Goal: Transaction & Acquisition: Purchase product/service

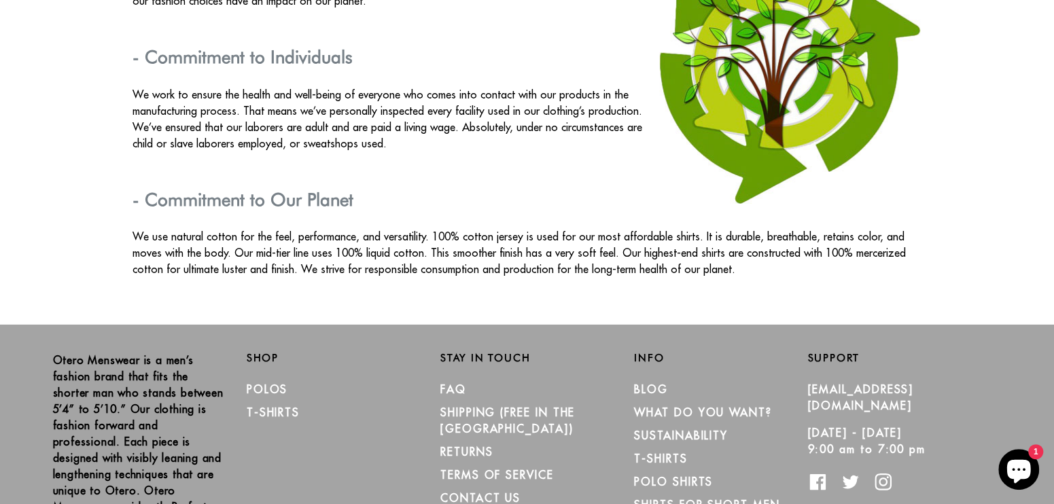
scroll to position [2494, 0]
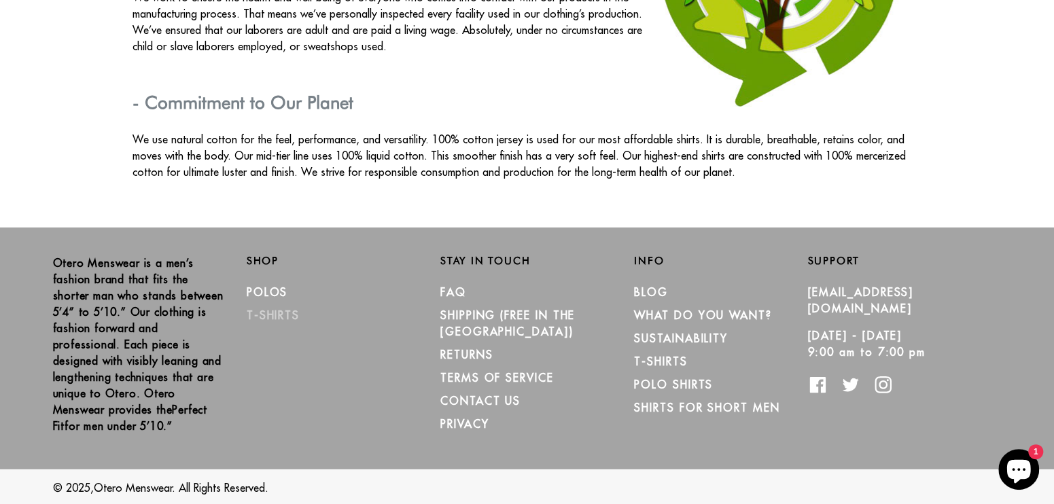
click at [291, 312] on link "T-Shirts" at bounding box center [273, 315] width 53 height 14
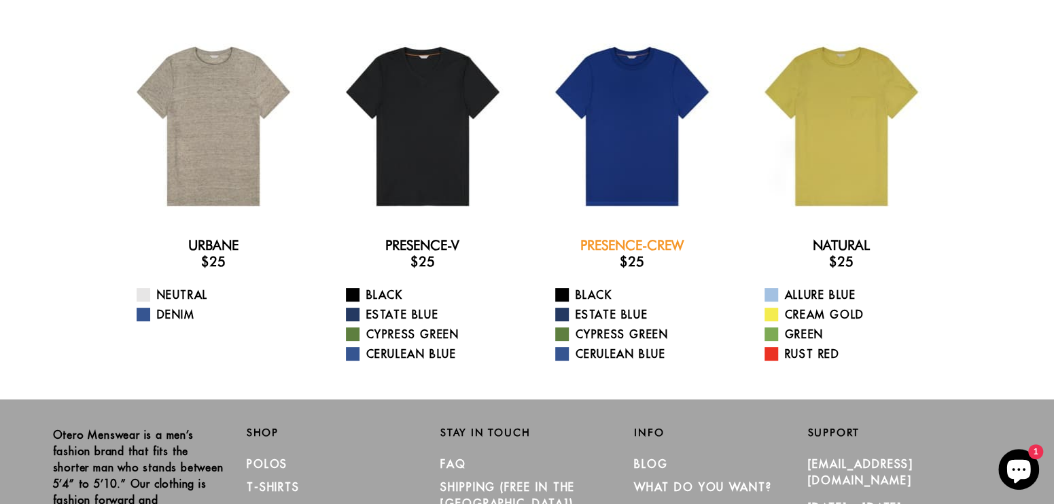
scroll to position [46, 0]
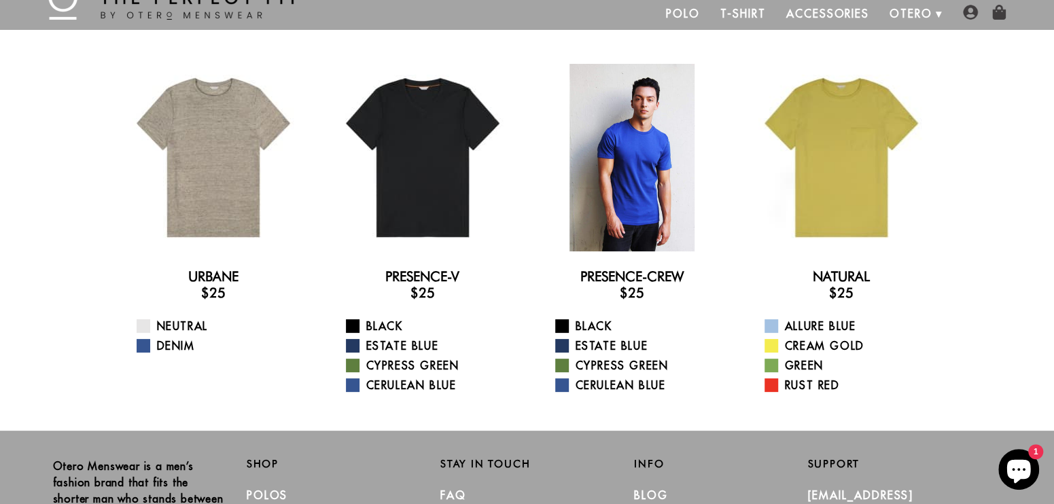
click at [647, 192] on div at bounding box center [632, 158] width 188 height 188
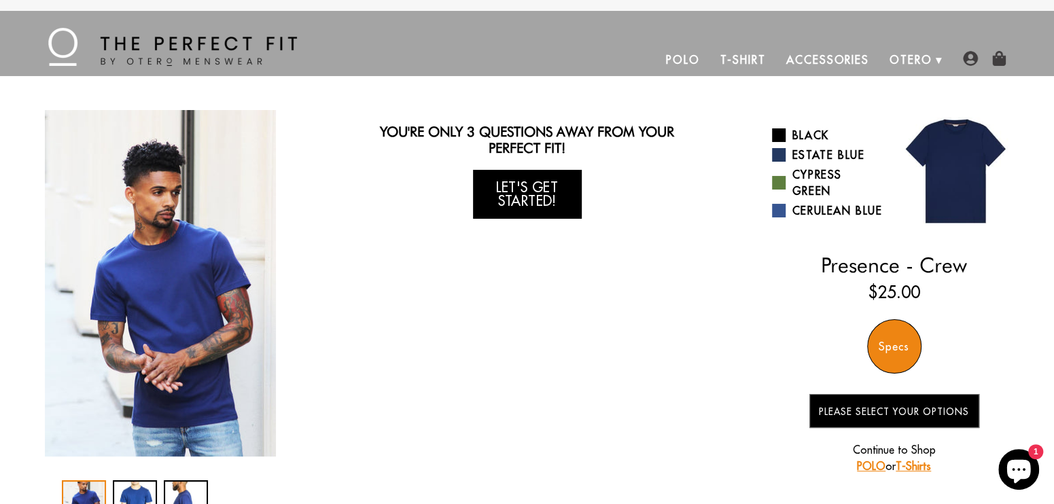
click at [545, 190] on link "Let's Get Started!" at bounding box center [527, 194] width 109 height 49
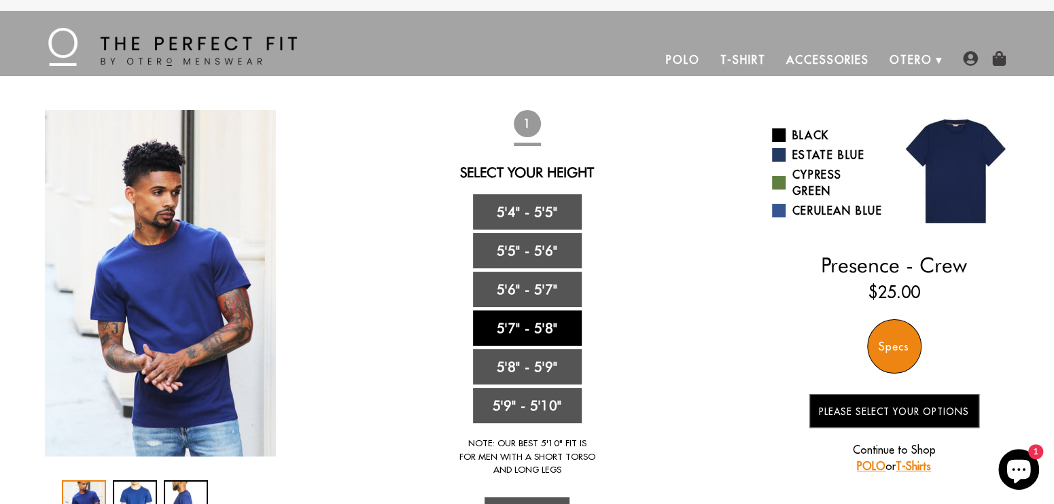
click at [535, 333] on link "5'7" - 5'8"" at bounding box center [527, 327] width 109 height 35
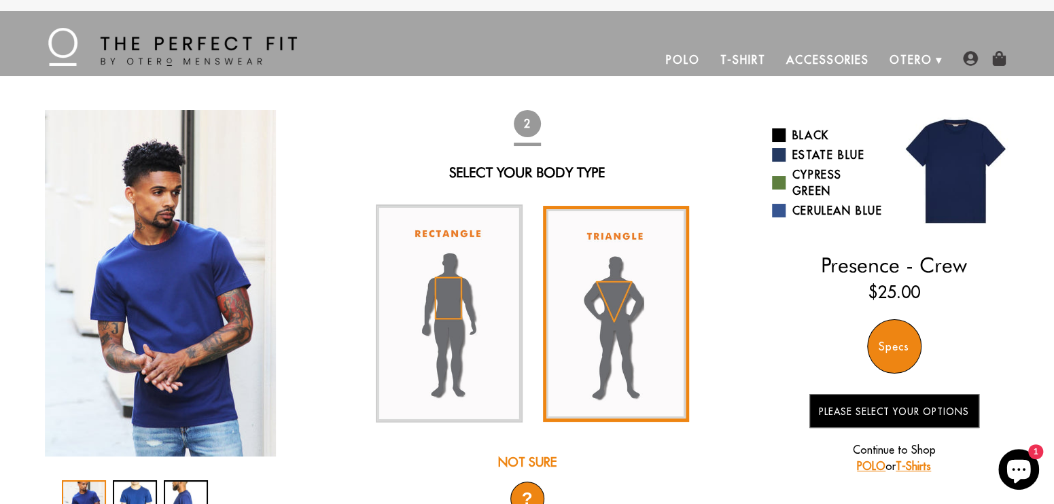
click at [643, 321] on img at bounding box center [616, 314] width 147 height 216
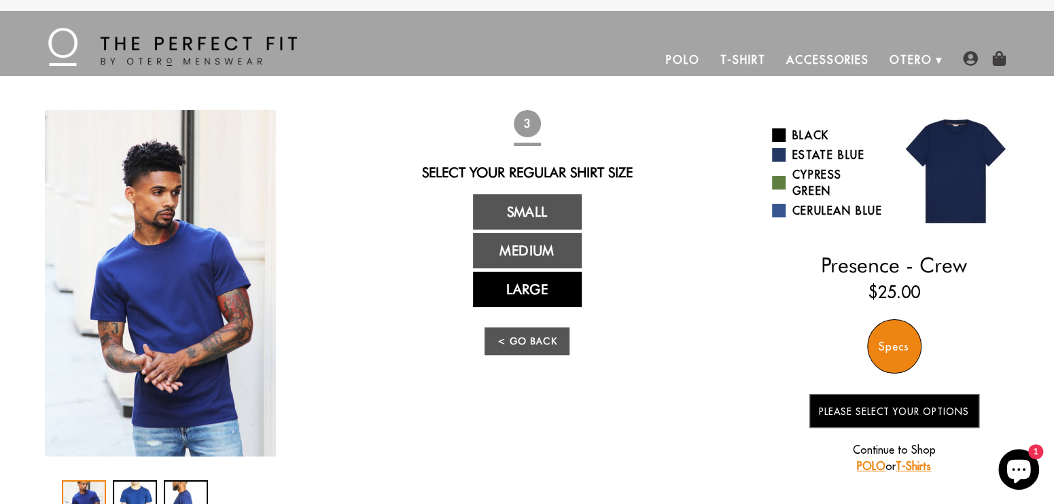
click at [545, 294] on link "Large" at bounding box center [527, 289] width 109 height 35
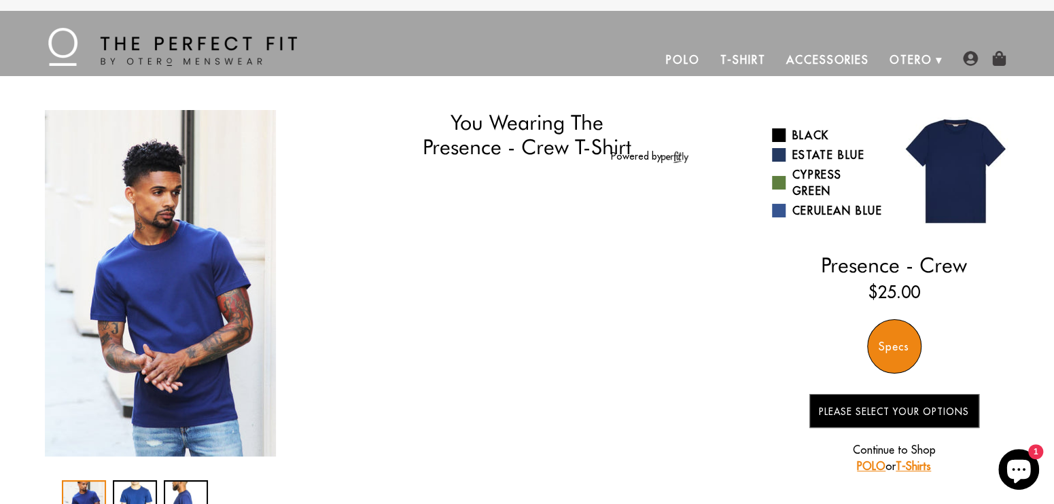
select select "57-58"
select select "triangle"
select select "L"
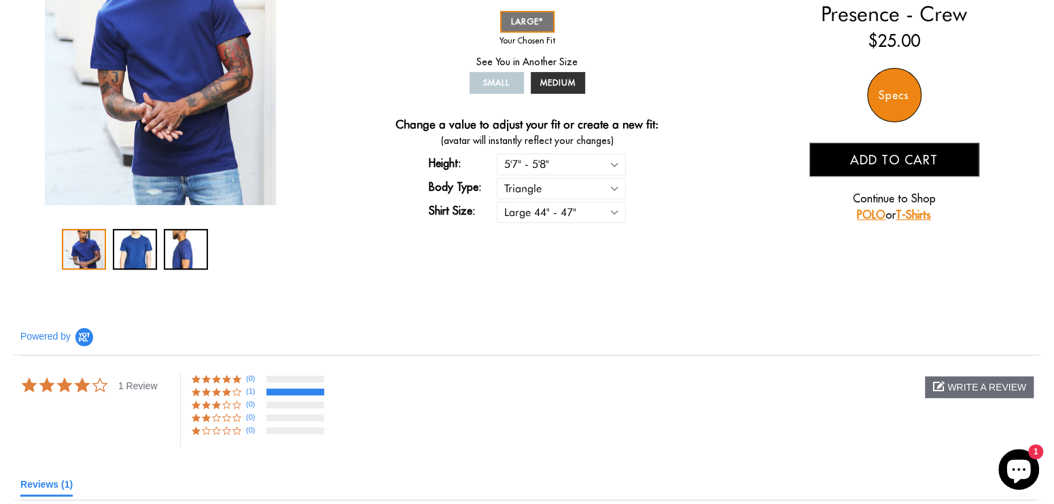
scroll to position [204, 0]
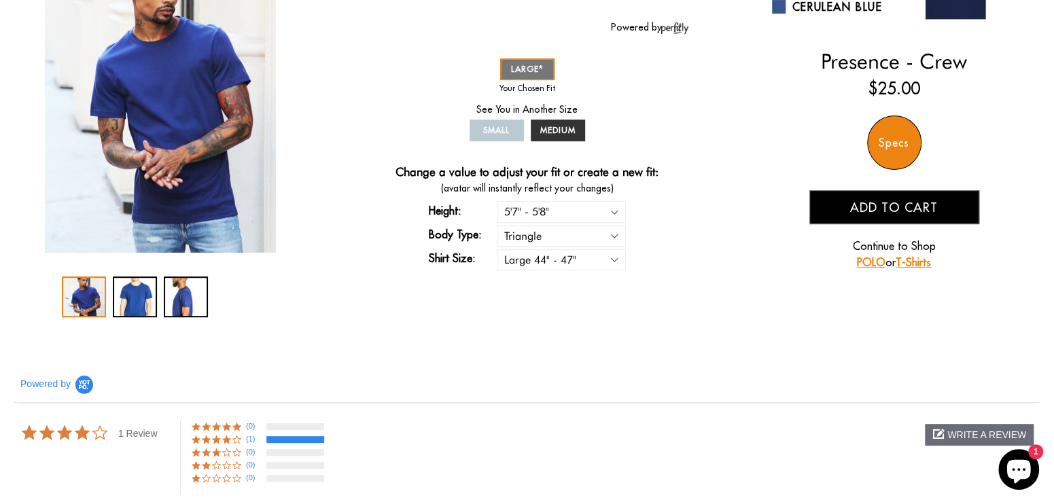
click at [901, 141] on div "Specs" at bounding box center [894, 143] width 54 height 54
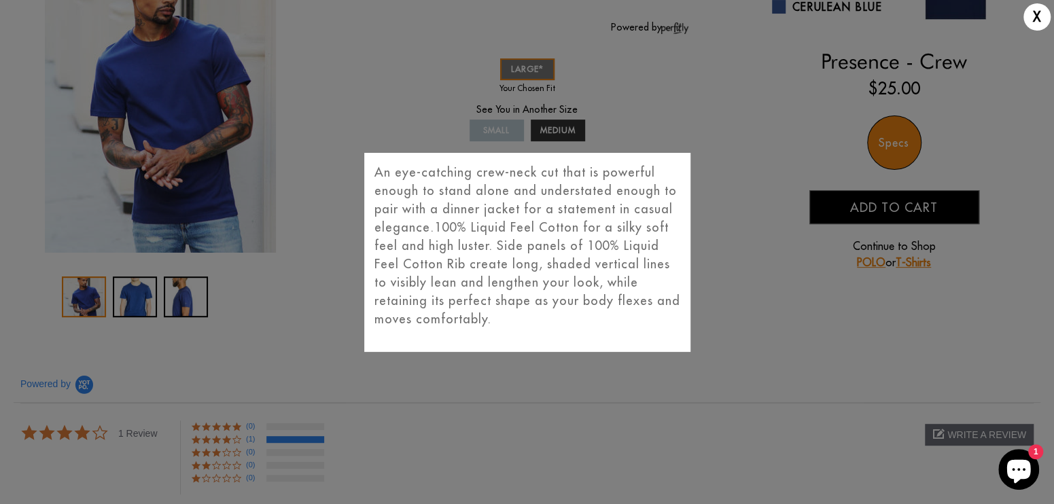
click at [692, 260] on div "X An eye-catching crew-neck cut that is powerful enough to stand alone and unde…" at bounding box center [527, 252] width 1054 height 504
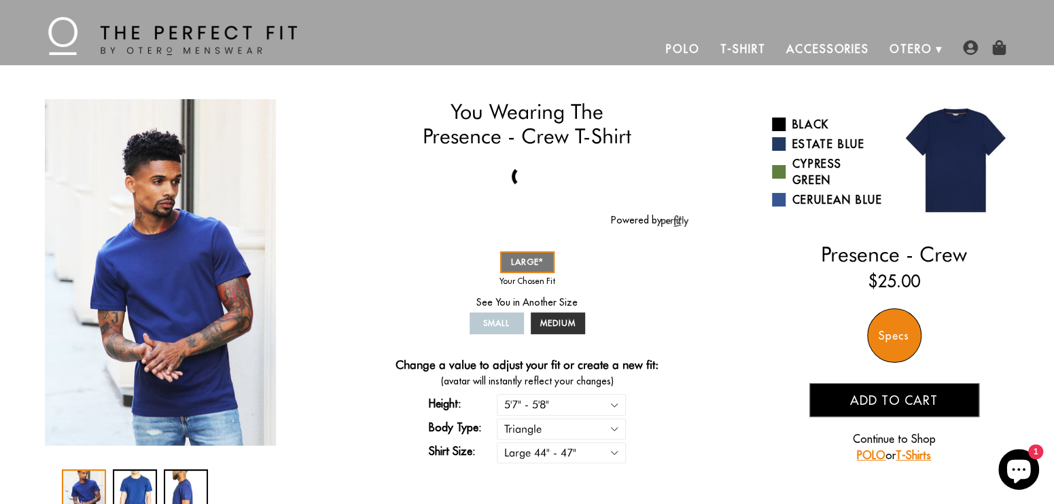
scroll to position [0, 0]
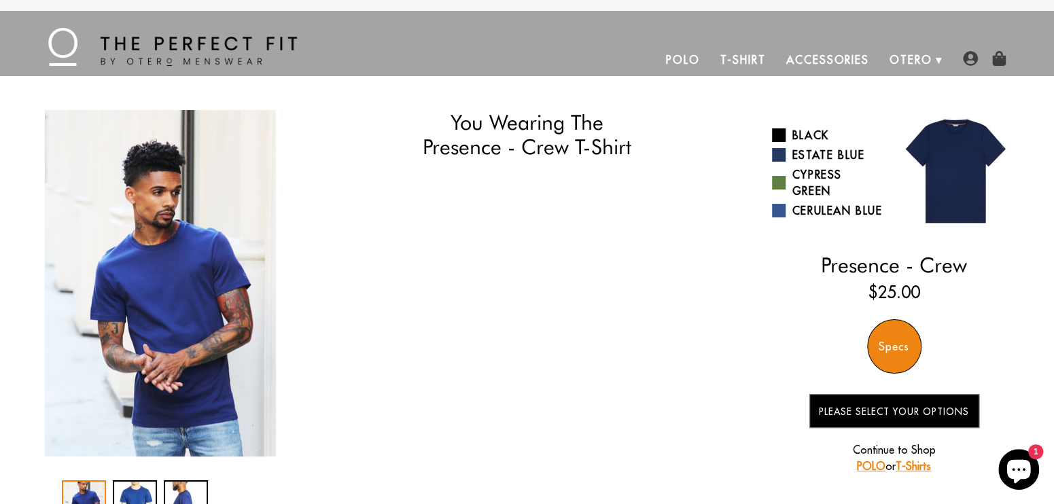
select select "57-58"
select select "triangle"
select select "L"
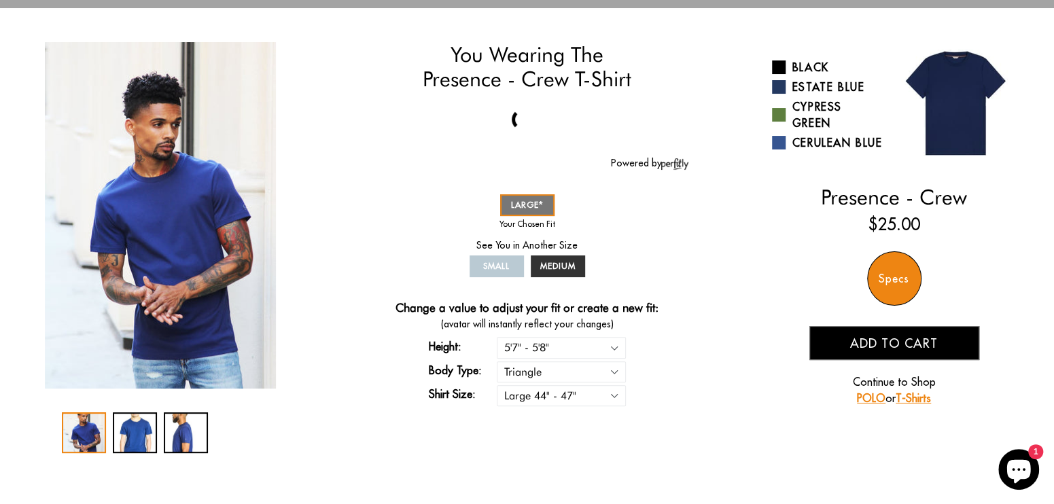
scroll to position [136, 0]
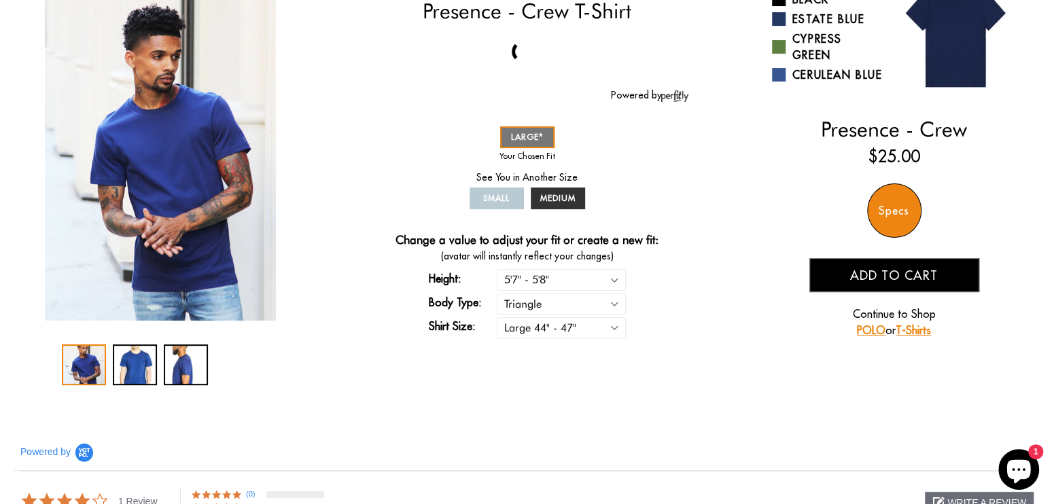
click at [897, 217] on div "Specs" at bounding box center [894, 210] width 54 height 54
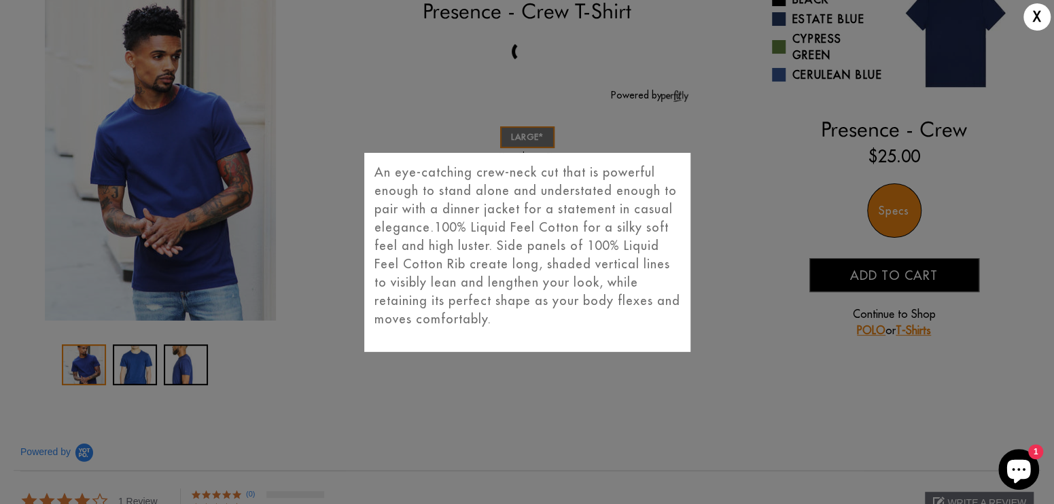
click at [743, 315] on div "X An eye-catching crew-neck cut that is powerful enough to stand alone and unde…" at bounding box center [527, 252] width 1054 height 504
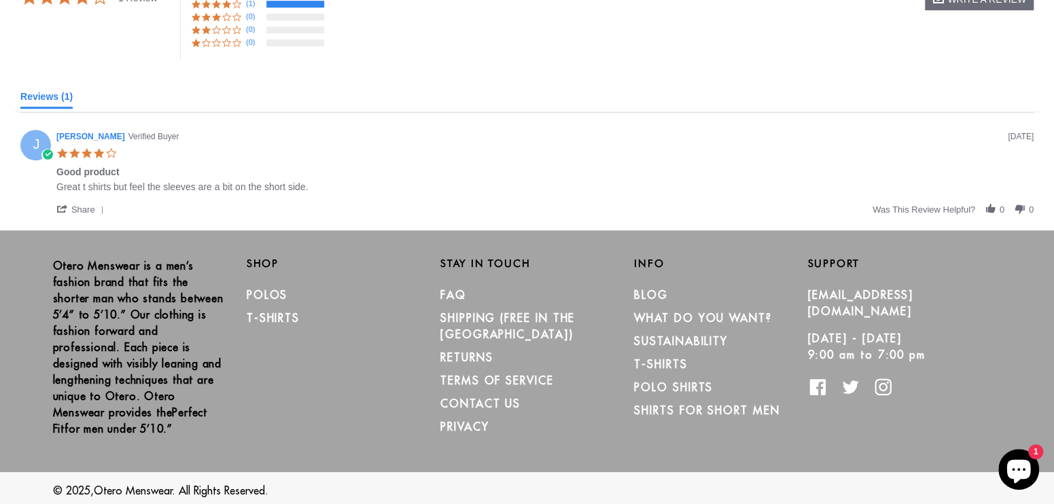
scroll to position [641, 0]
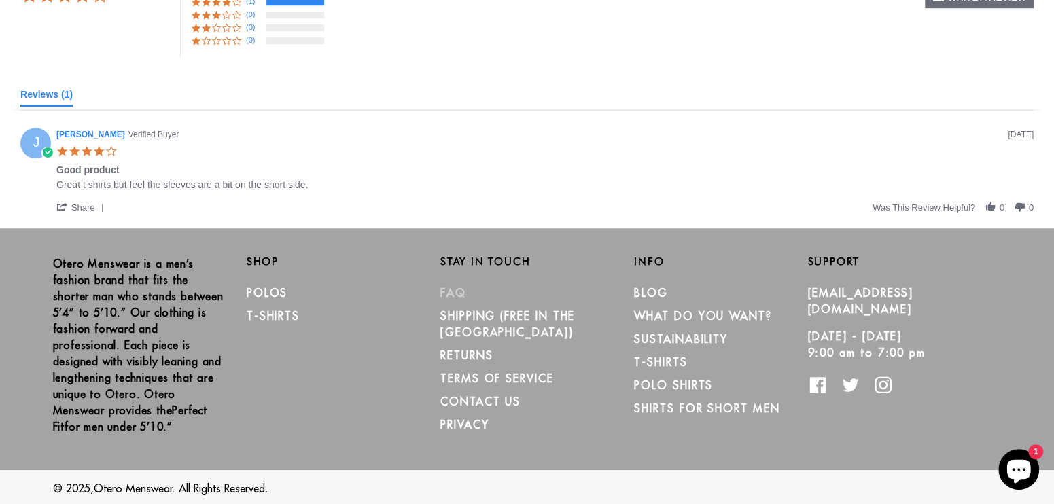
click at [448, 296] on link "FAQ" at bounding box center [453, 293] width 26 height 14
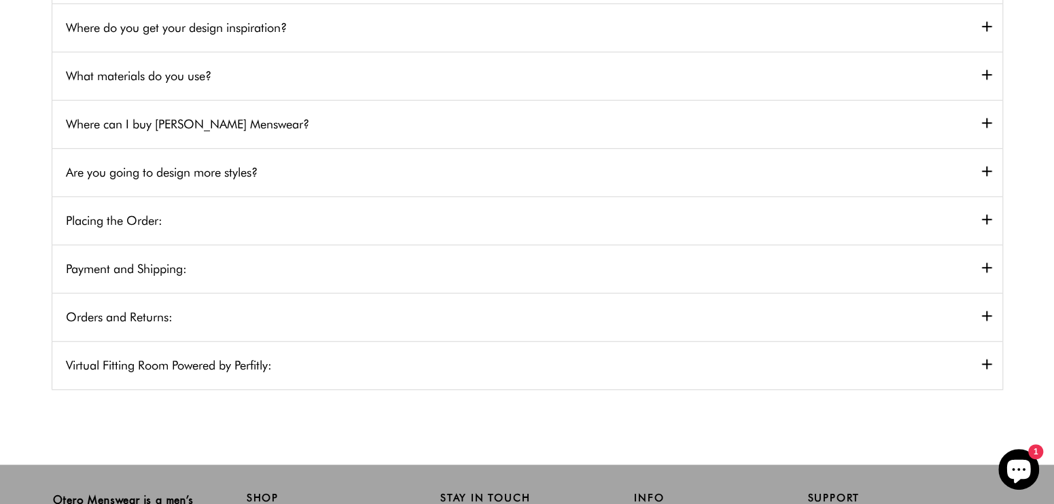
scroll to position [476, 0]
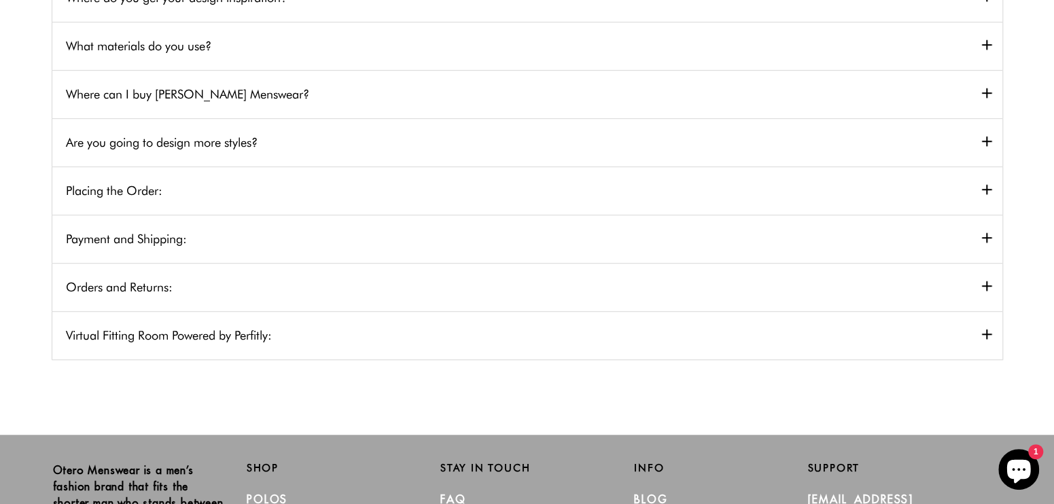
click at [253, 94] on h2 "Where can I buy Otero Menswear?" at bounding box center [527, 94] width 950 height 48
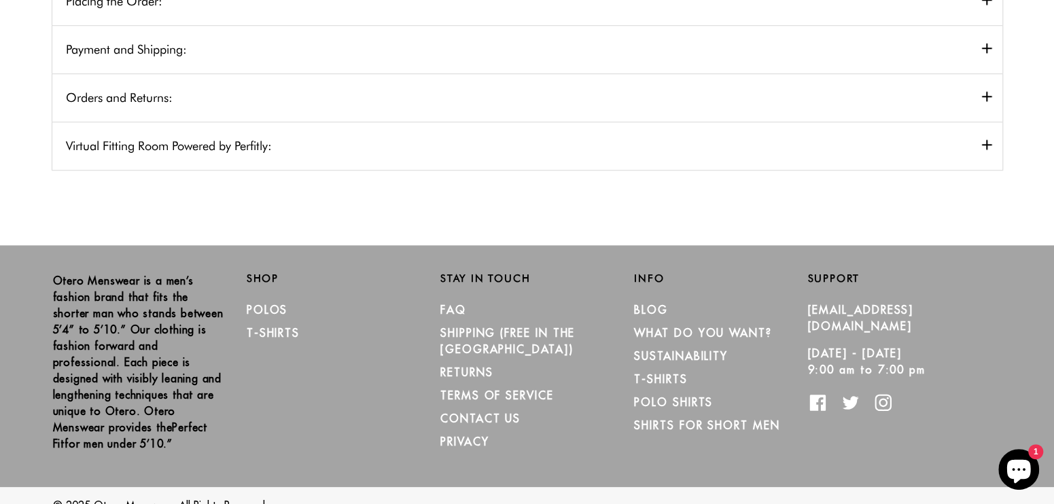
scroll to position [713, 0]
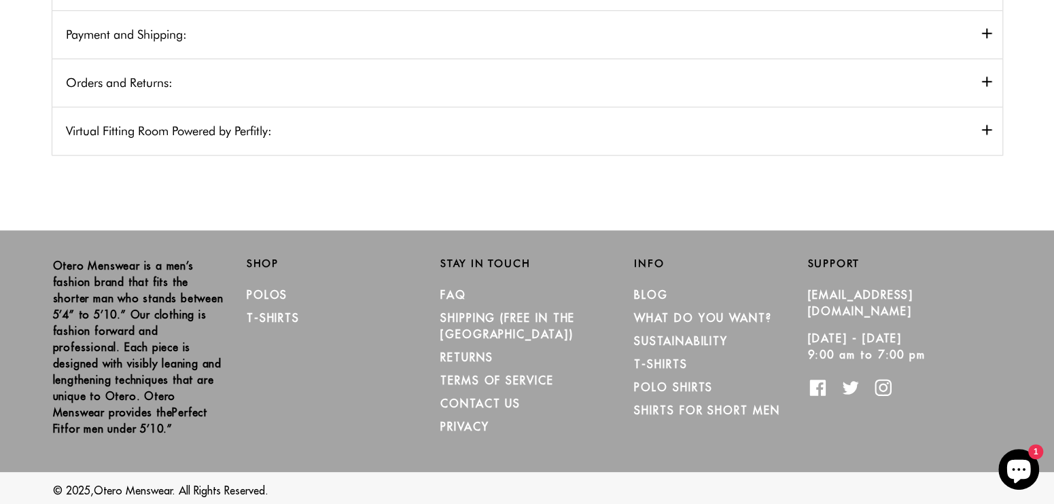
click at [322, 122] on h2 "Virtual Fitting Room Powered by Perfitly:" at bounding box center [527, 131] width 950 height 48
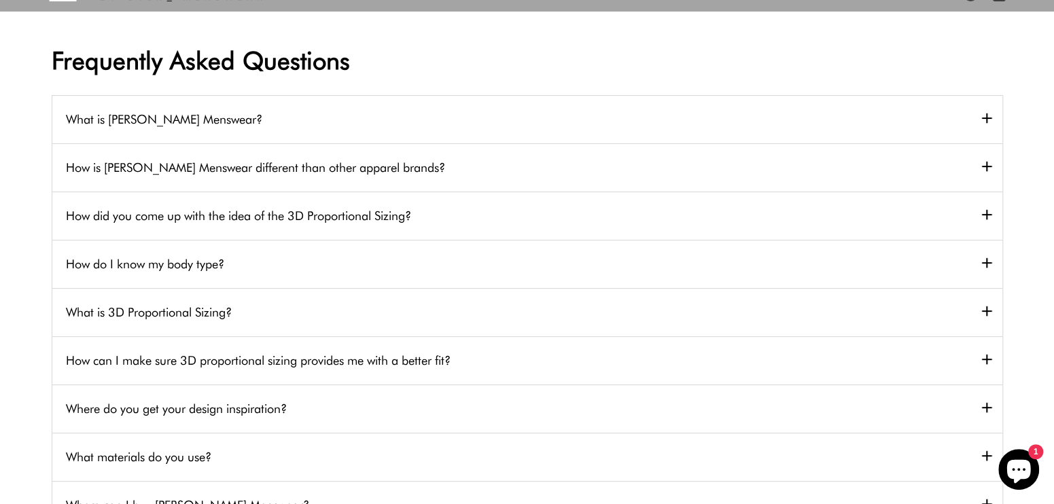
scroll to position [0, 0]
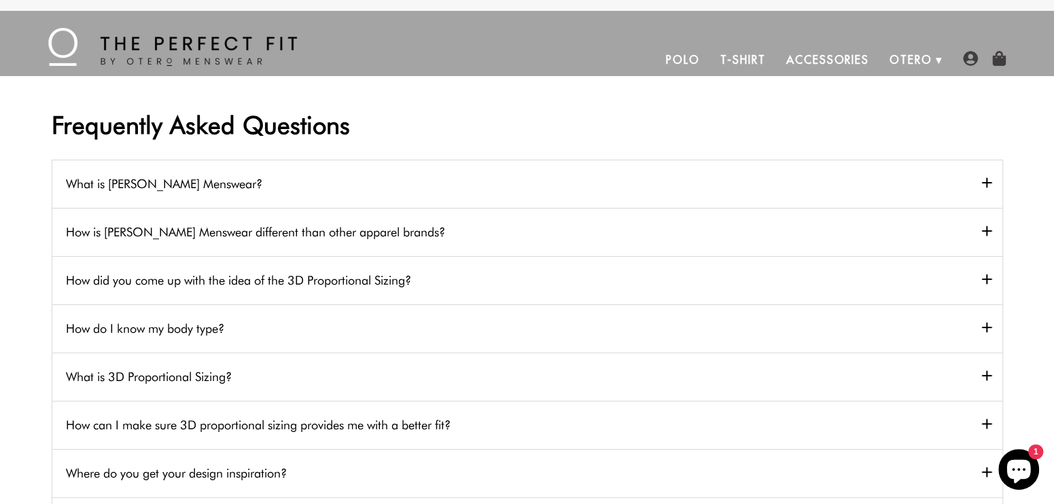
click at [684, 58] on link "Polo" at bounding box center [683, 59] width 54 height 33
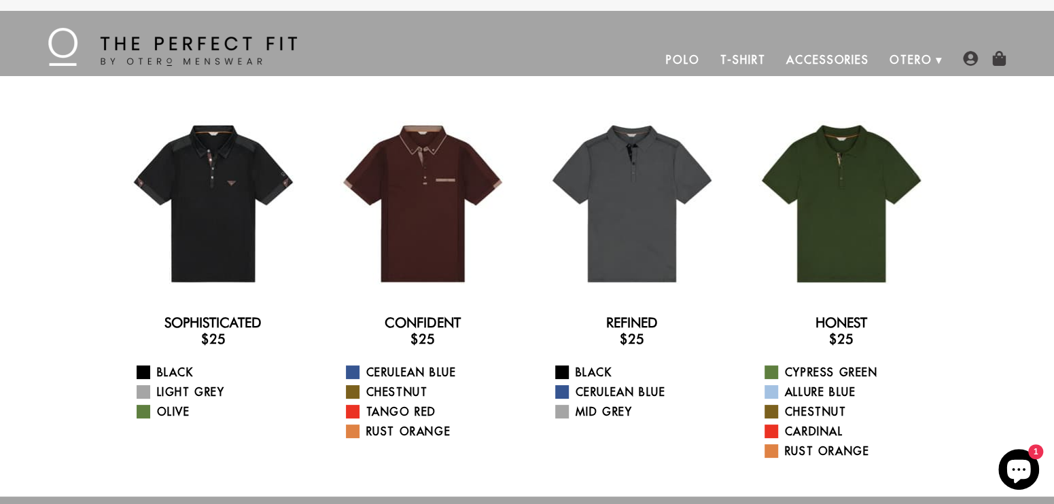
click at [751, 60] on link "T-Shirt" at bounding box center [742, 59] width 66 height 33
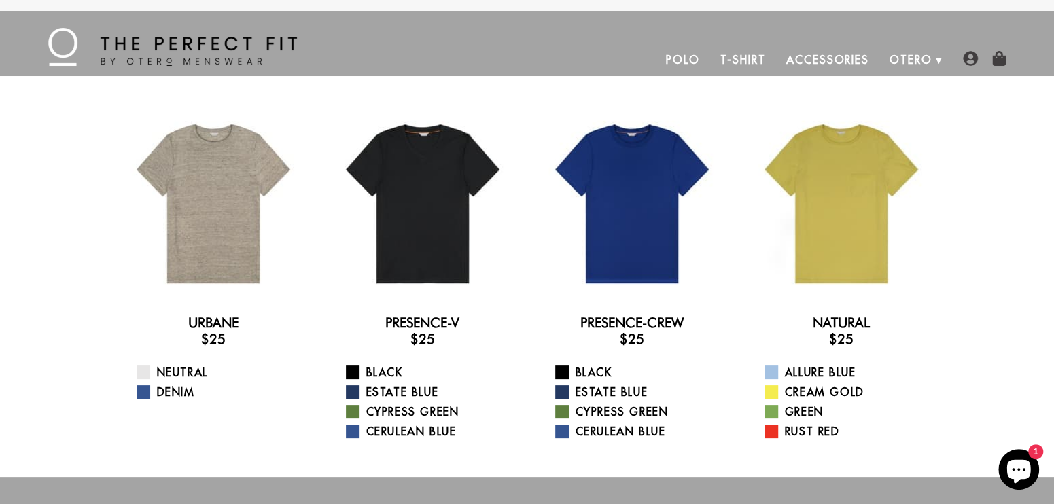
scroll to position [68, 0]
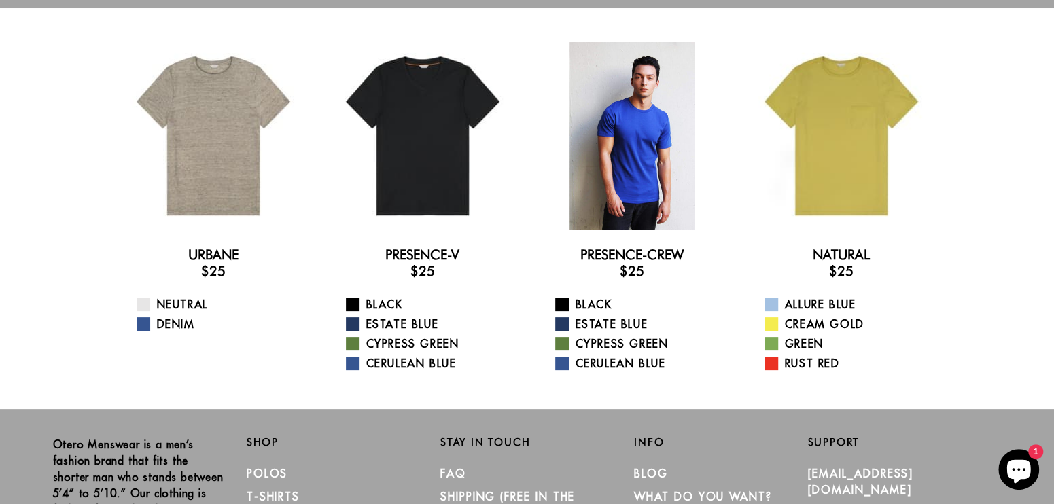
click at [608, 177] on div at bounding box center [632, 136] width 188 height 188
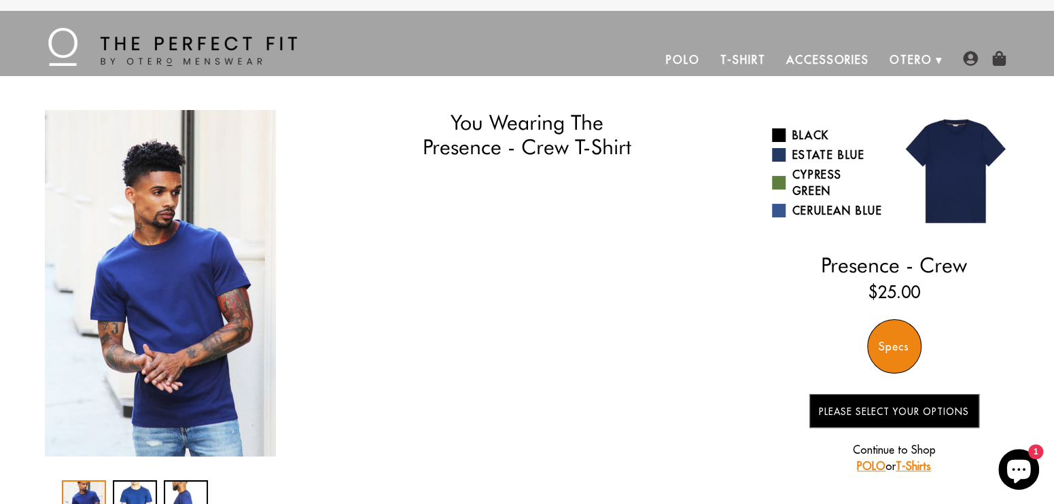
select select "57-58"
select select "triangle"
select select "L"
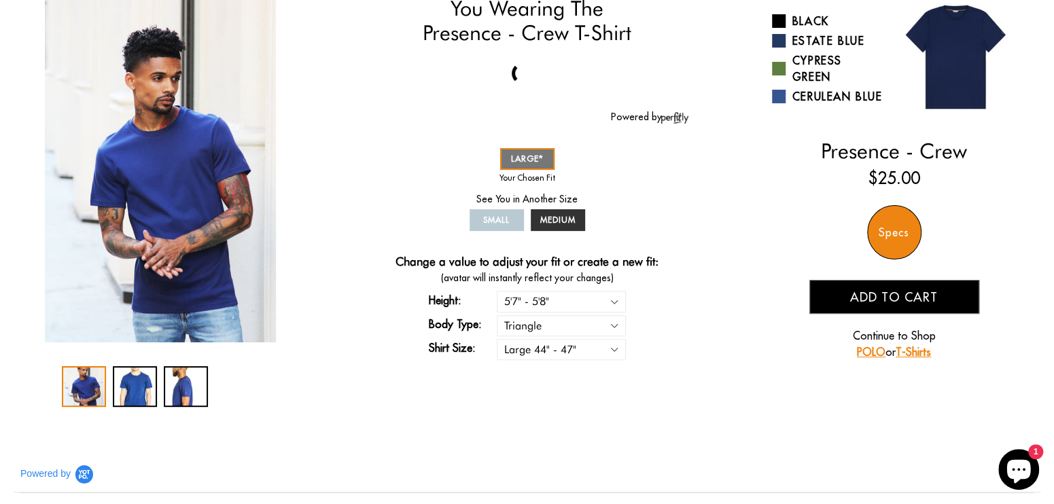
scroll to position [136, 0]
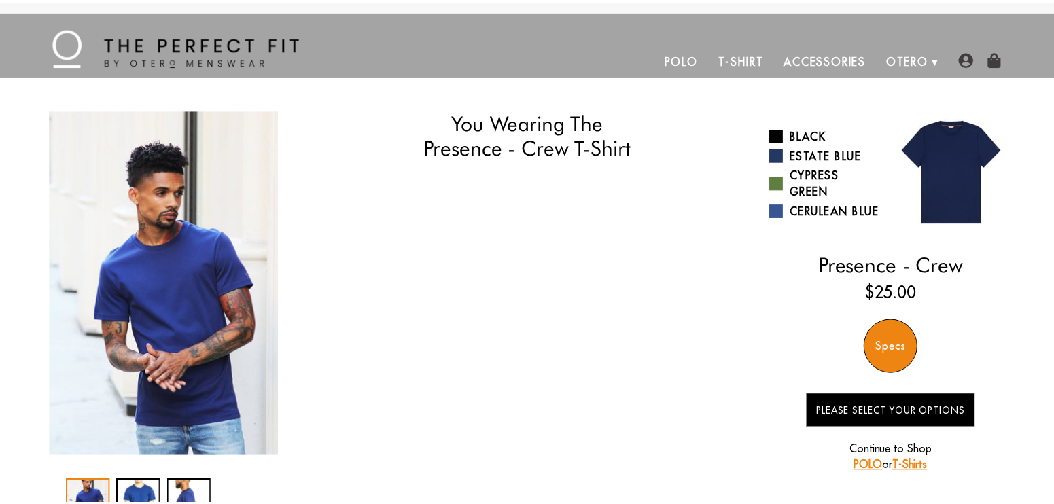
scroll to position [136, 0]
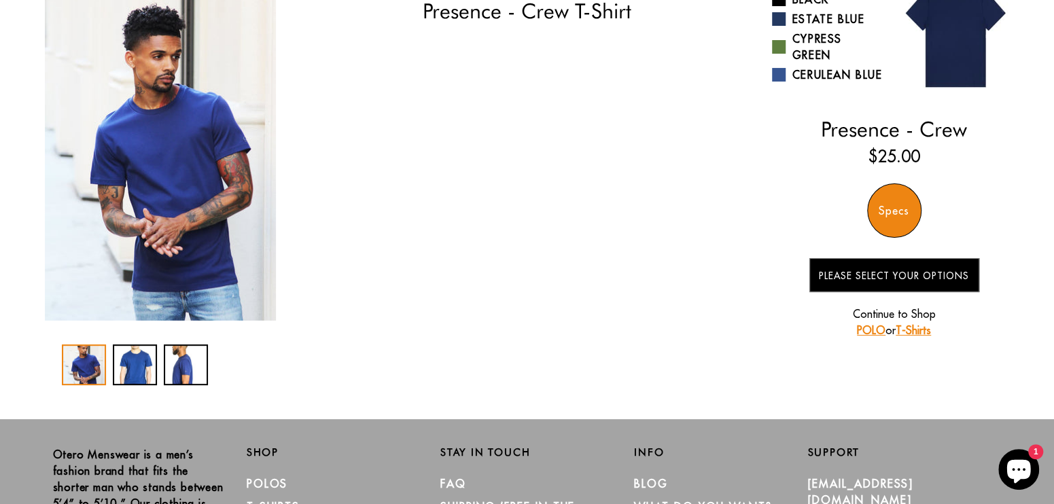
select select "57-58"
select select "triangle"
select select "L"
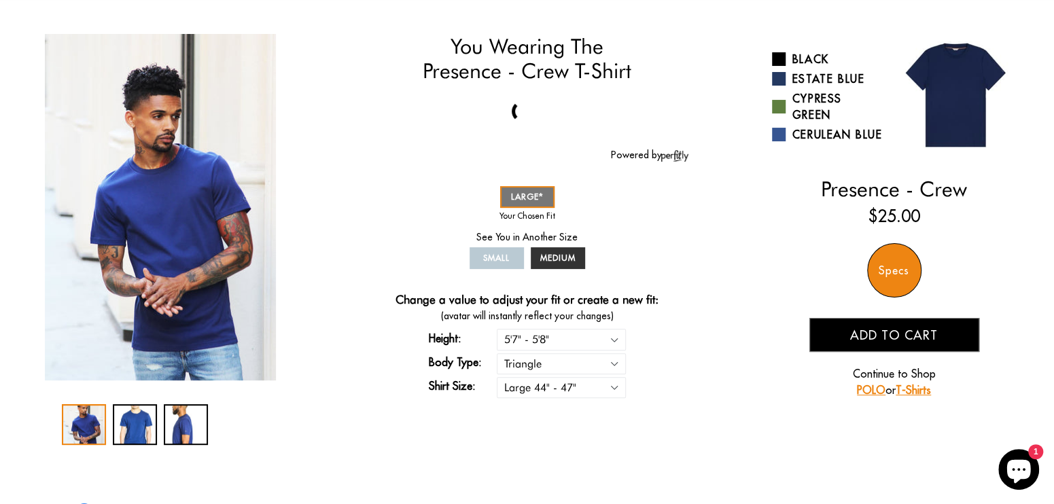
scroll to position [0, 0]
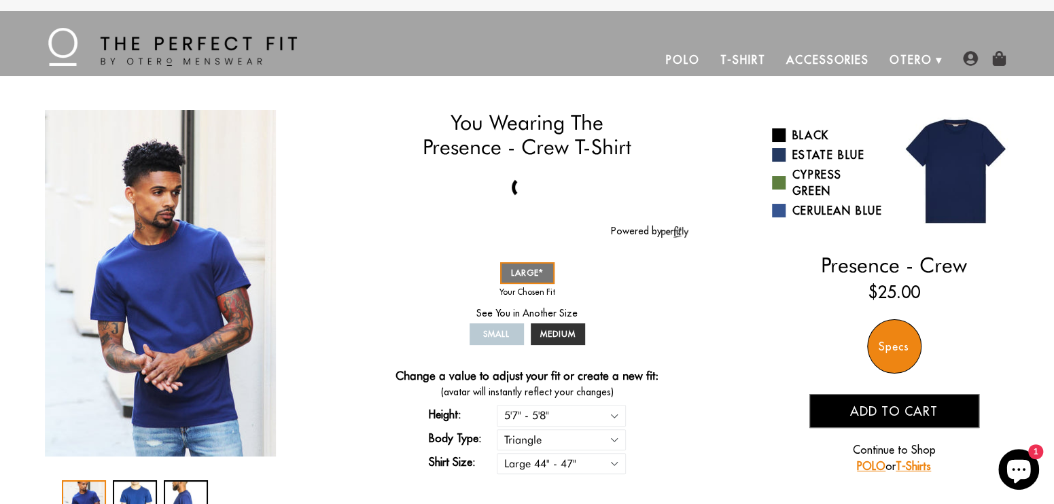
click at [681, 238] on img at bounding box center [674, 232] width 27 height 12
click at [519, 190] on div at bounding box center [523, 188] width 30 height 30
drag, startPoint x: 514, startPoint y: 192, endPoint x: 521, endPoint y: 152, distance: 41.3
click at [521, 152] on h1 "You Wearing The Presence - Crew T-Shirt" at bounding box center [527, 135] width 323 height 50
click at [521, 150] on h1 "You Wearing The Presence - Crew T-Shirt" at bounding box center [527, 135] width 323 height 50
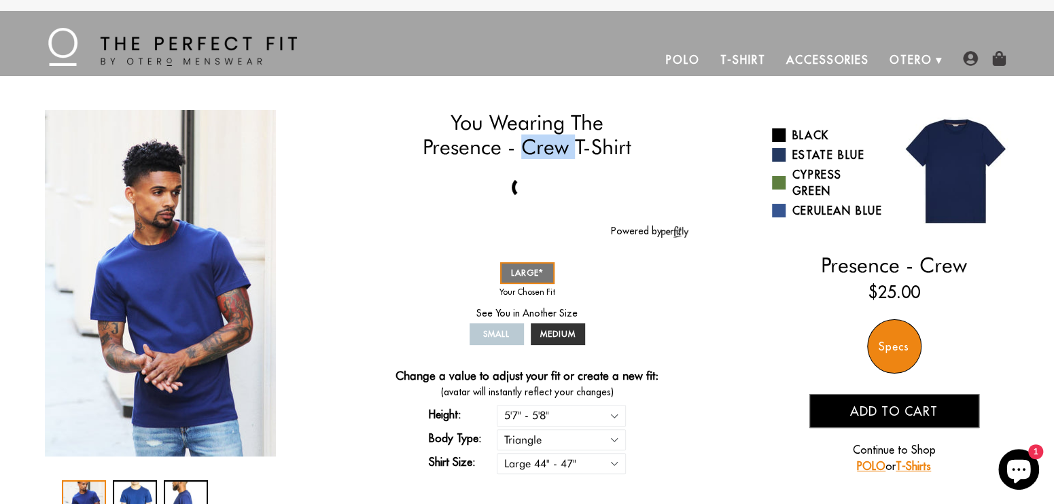
click at [521, 150] on h1 "You Wearing The Presence - Crew T-Shirt" at bounding box center [527, 135] width 323 height 50
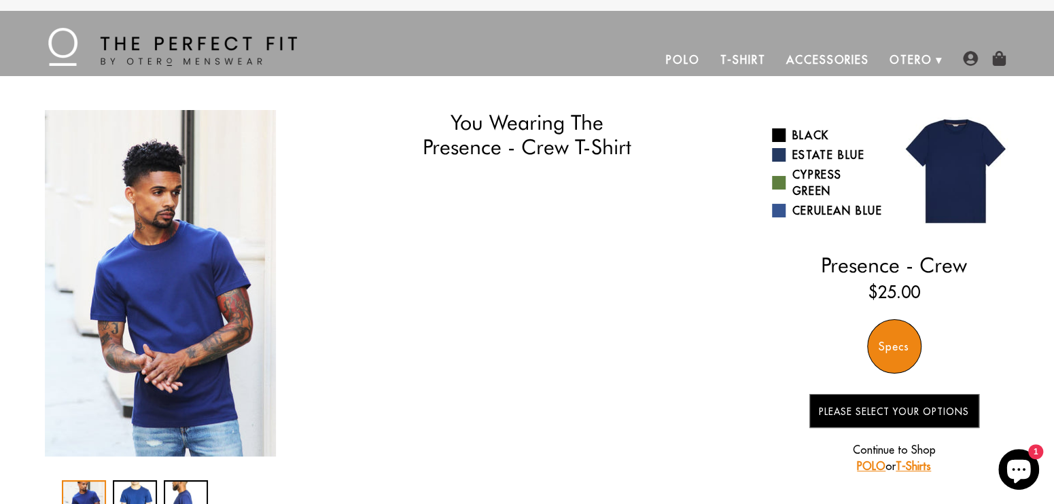
select select "57-58"
select select "triangle"
select select "L"
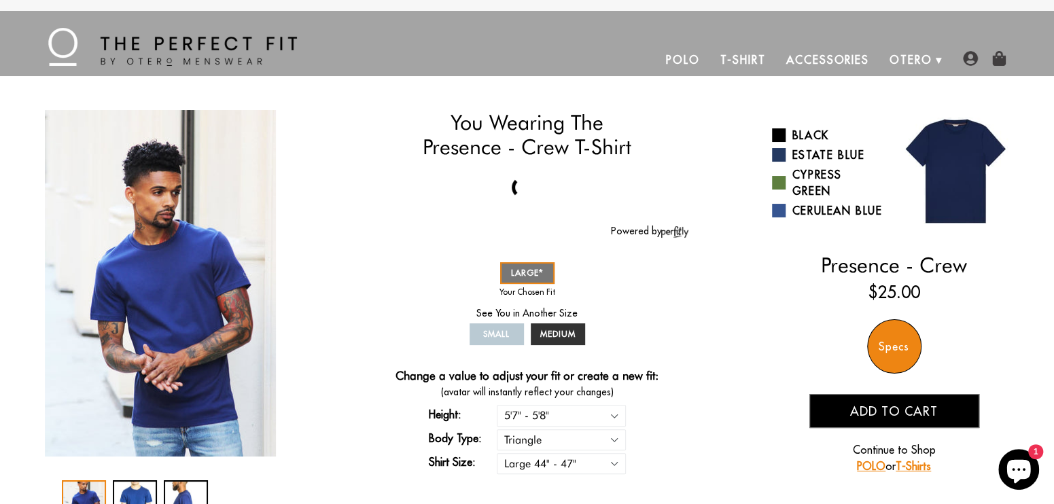
click at [1016, 468] on icon "Chat window" at bounding box center [1019, 472] width 24 height 24
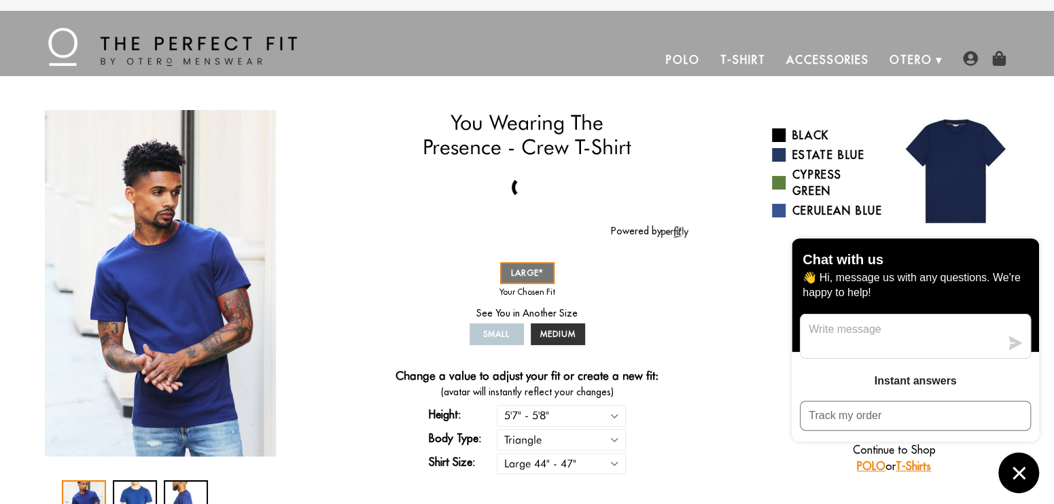
click at [568, 204] on div at bounding box center [523, 187] width 315 height 33
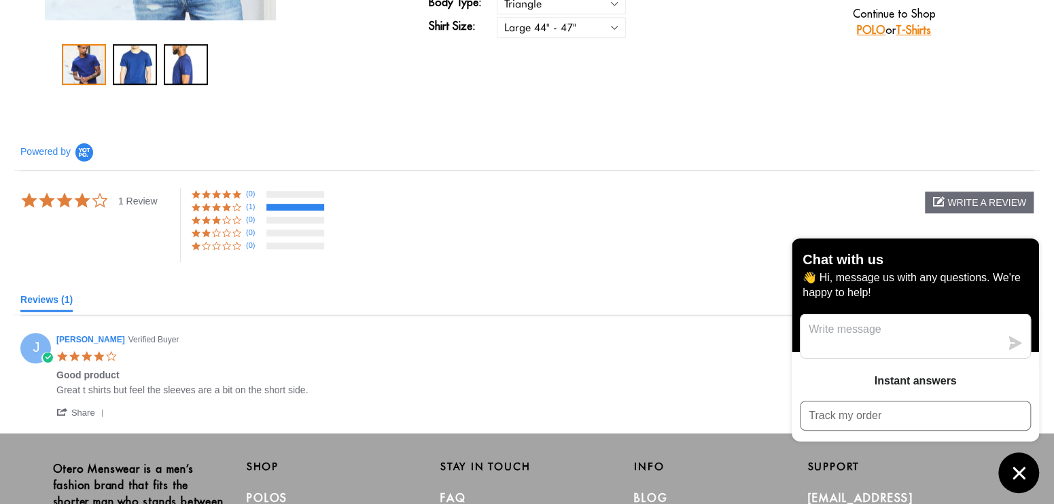
scroll to position [476, 0]
